Goal: Check status: Check status

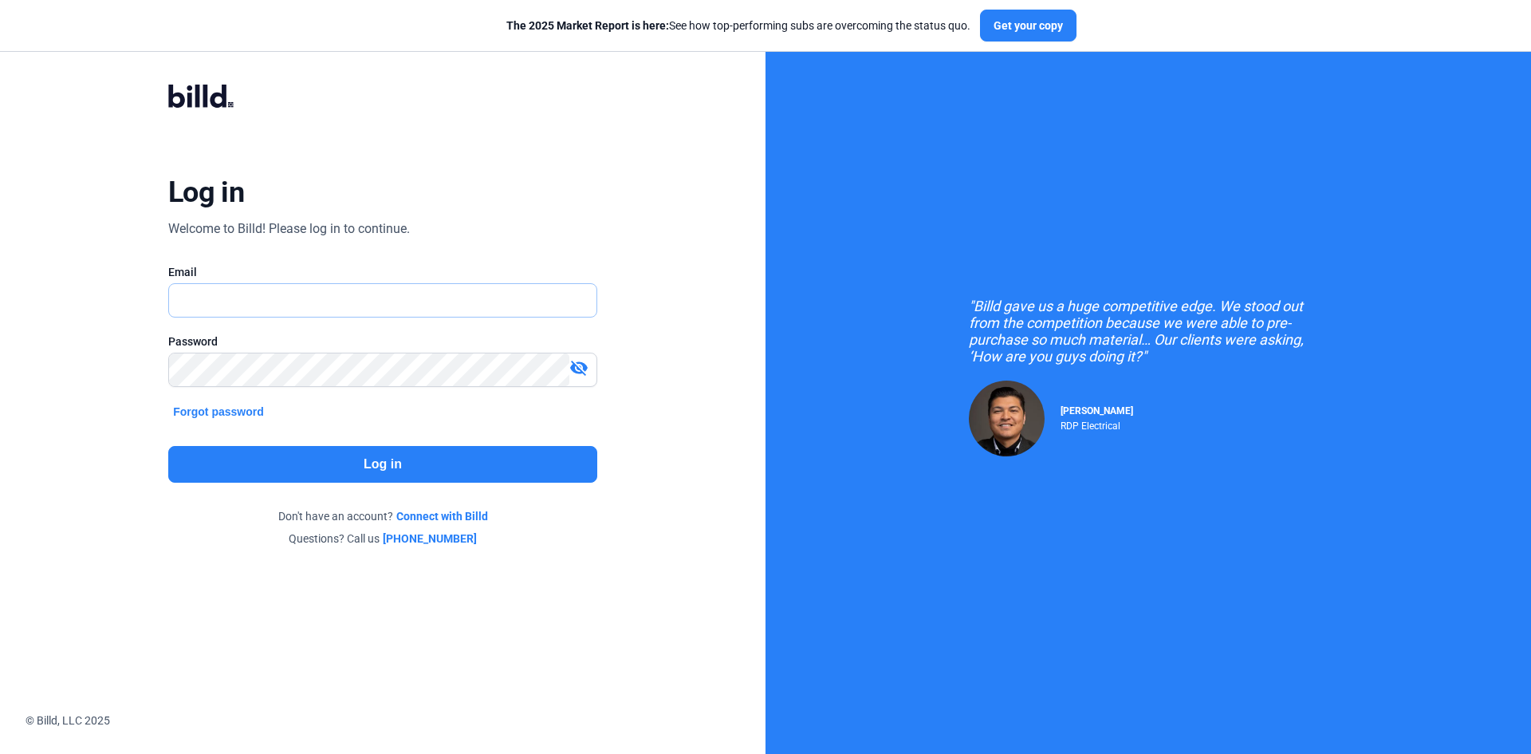
type input "[EMAIL_ADDRESS][DOMAIN_NAME]"
click at [461, 465] on button "Log in" at bounding box center [382, 464] width 429 height 37
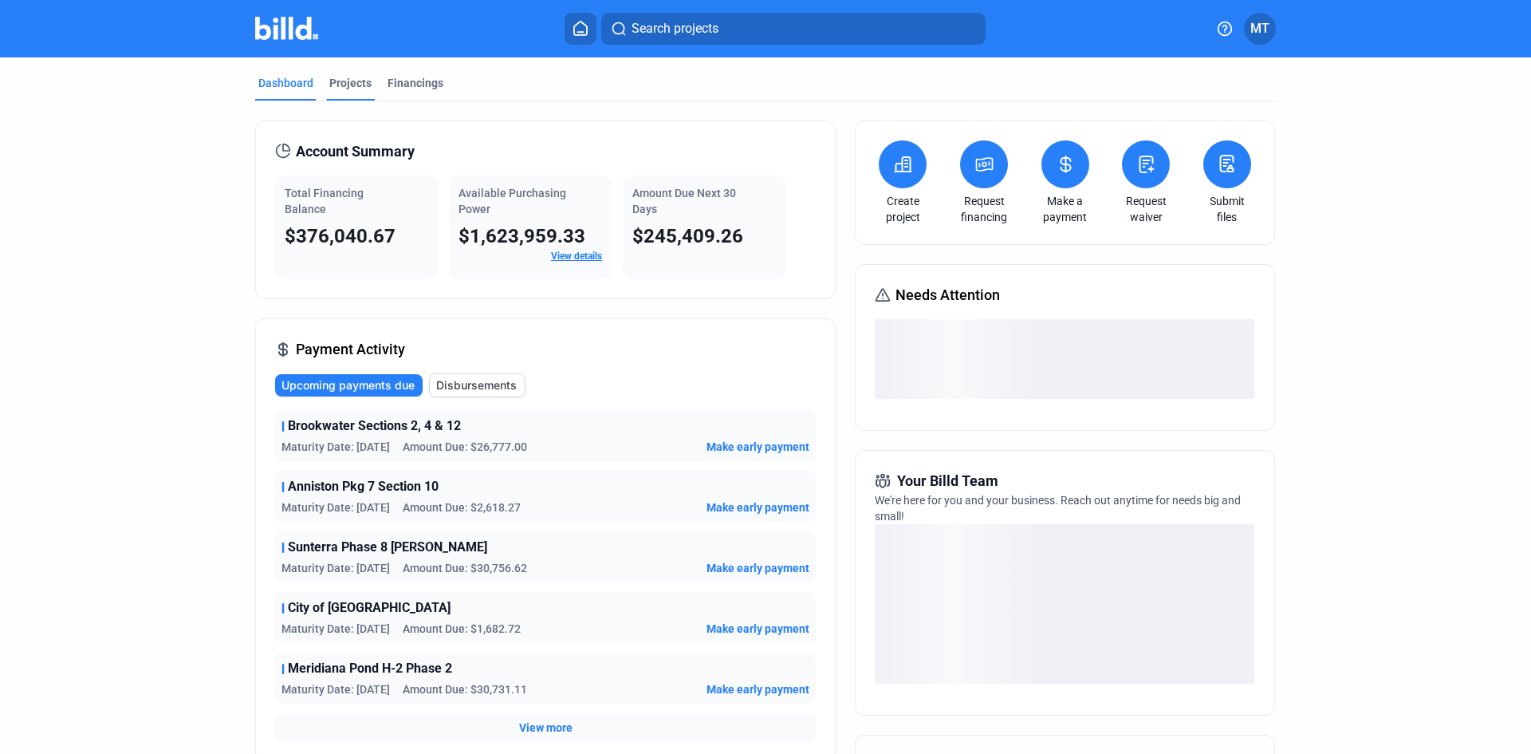
click at [363, 81] on div "Projects" at bounding box center [350, 83] width 42 height 16
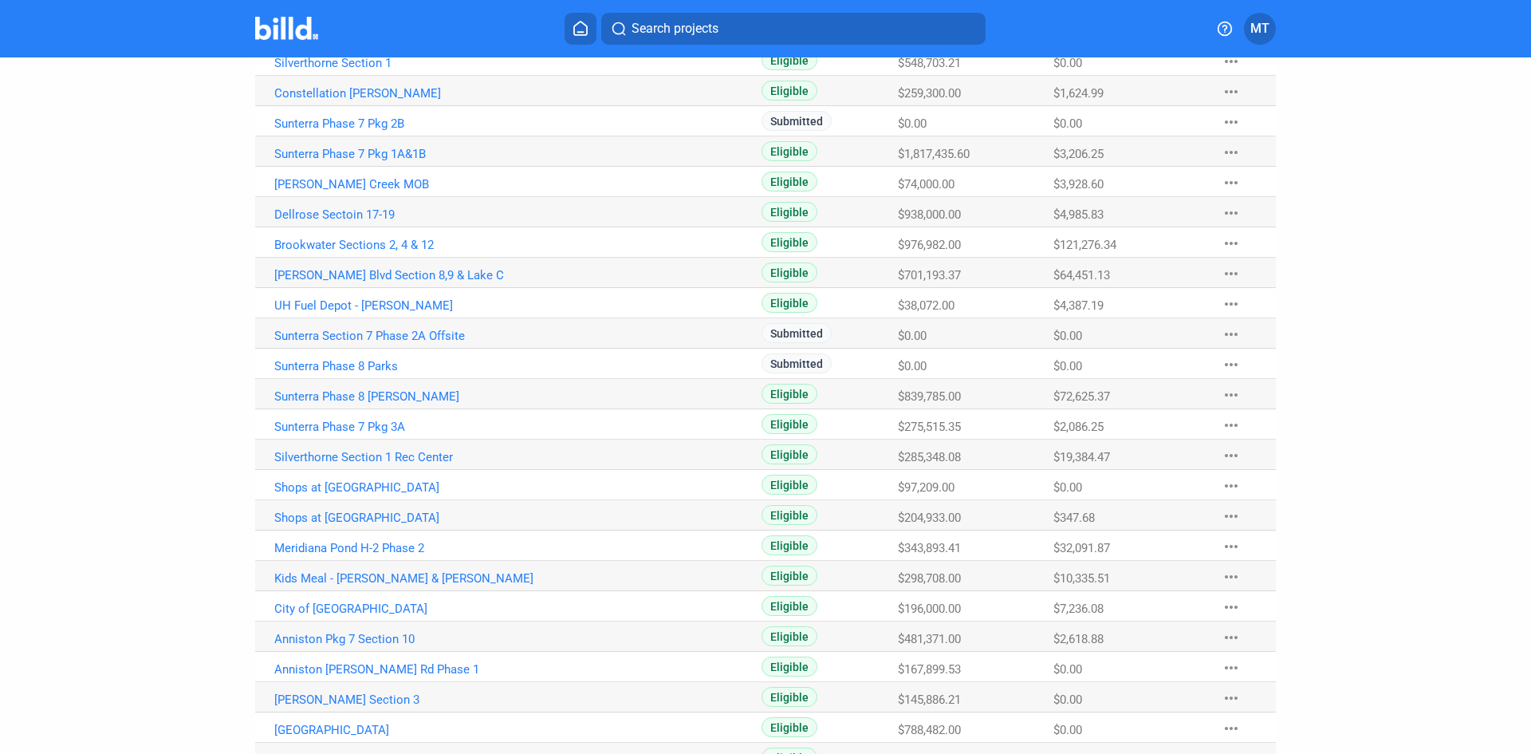
scroll to position [479, 0]
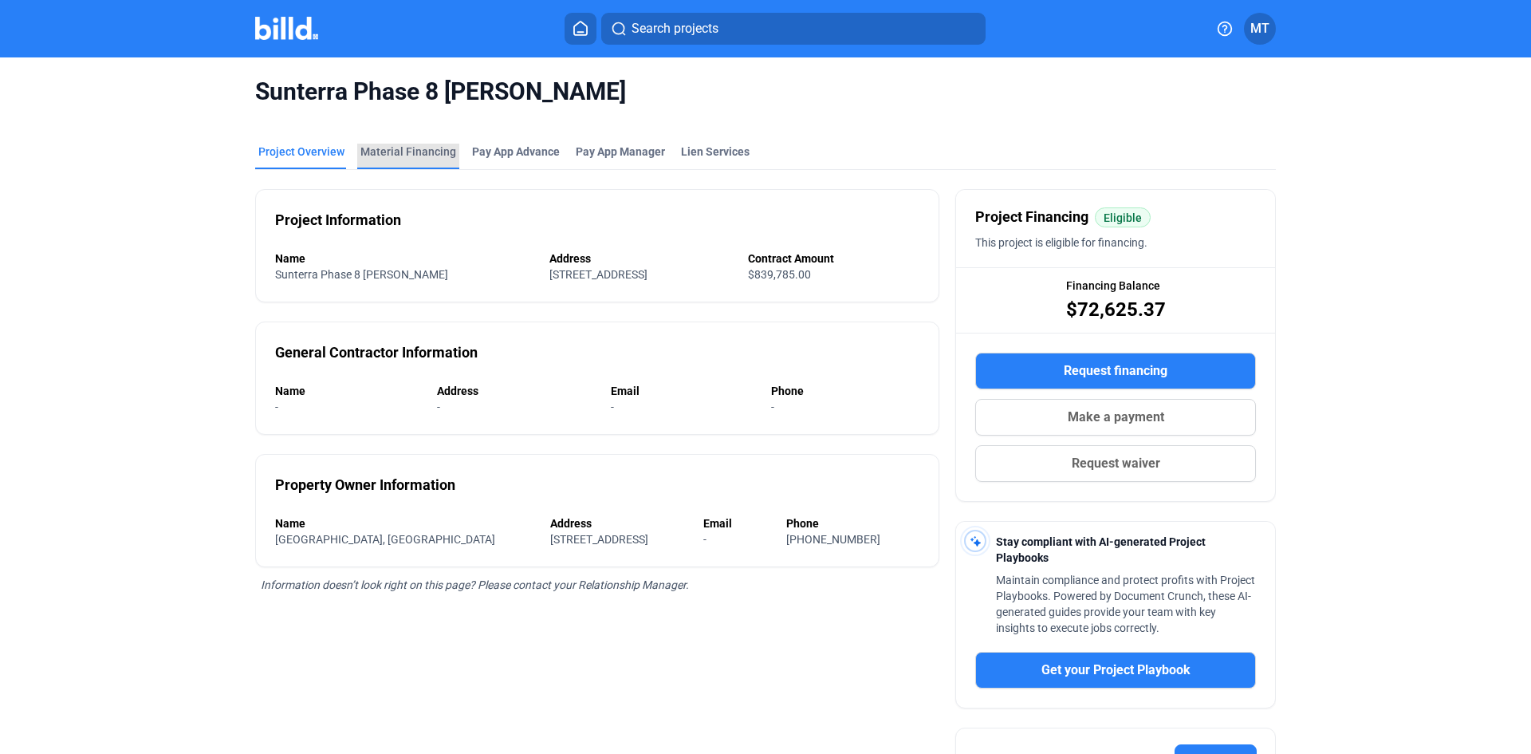
click at [422, 151] on div "Material Financing" at bounding box center [409, 152] width 96 height 16
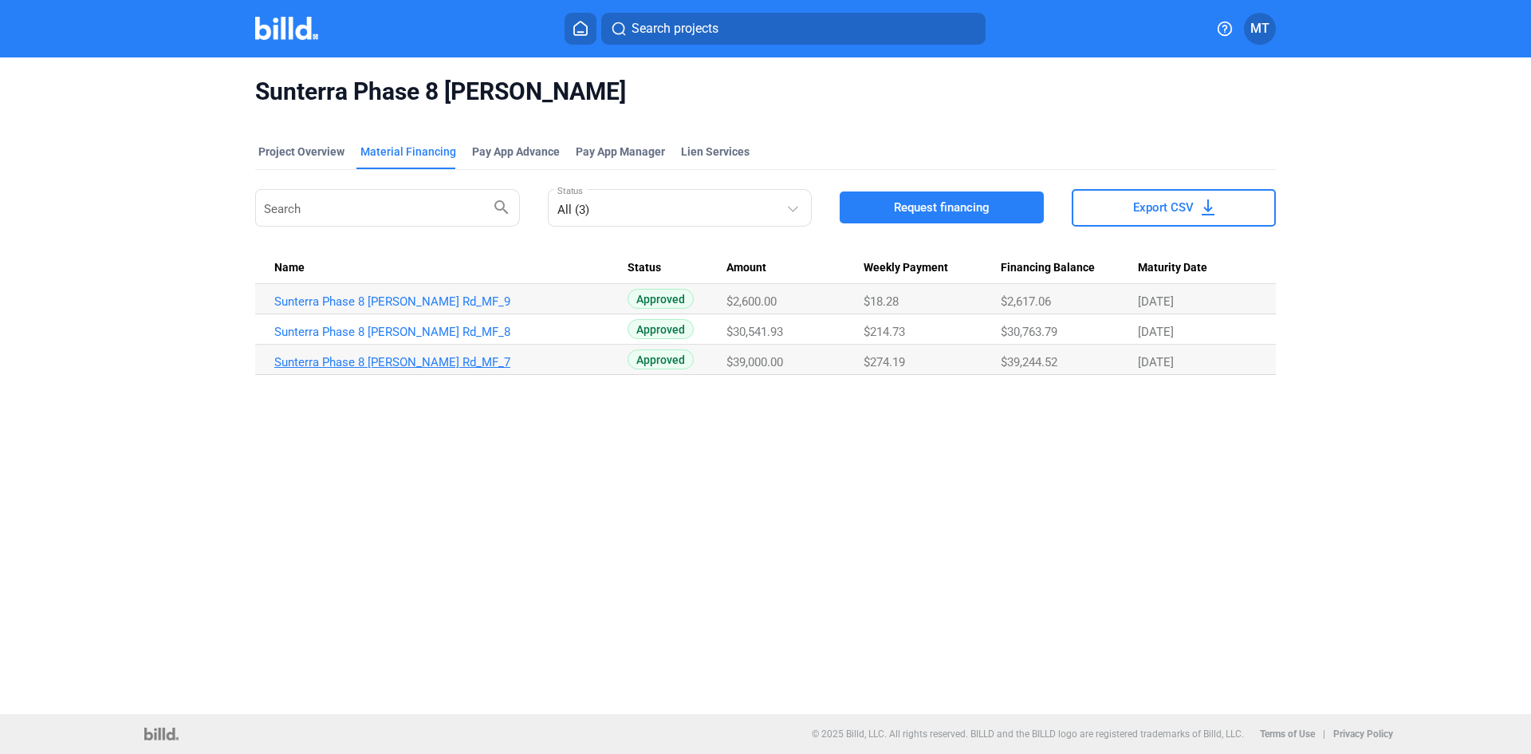
click at [369, 309] on link "Sunterra Phase 8 [PERSON_NAME] Rd_MF_7" at bounding box center [450, 301] width 353 height 14
click at [414, 309] on link "Sunterra Phase 8 [PERSON_NAME] Rd_MF_8" at bounding box center [450, 301] width 353 height 14
click at [379, 293] on td "Sunterra Phase 8 [PERSON_NAME] Rd_MF_9" at bounding box center [441, 299] width 373 height 30
